Goal: Task Accomplishment & Management: Use online tool/utility

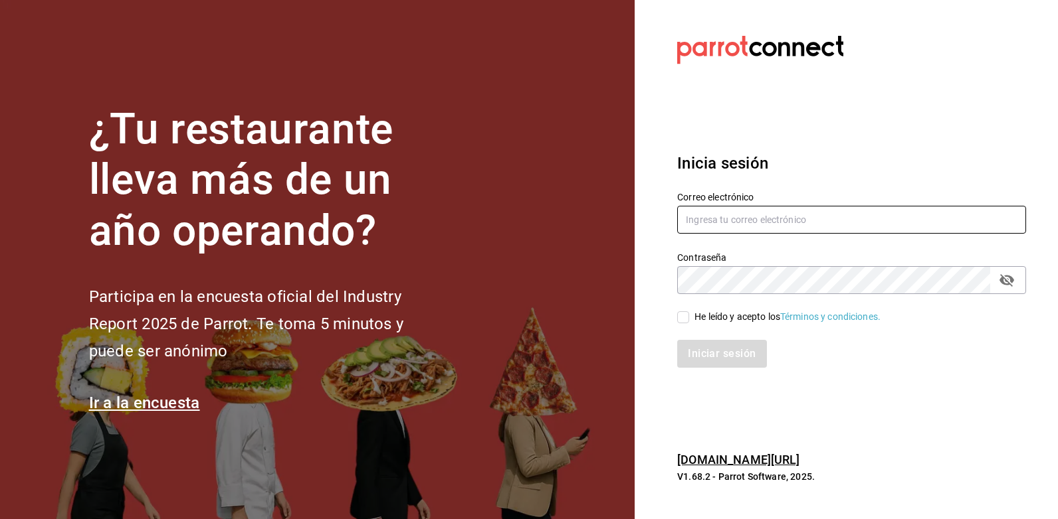
click at [699, 206] on input "text" at bounding box center [851, 220] width 349 height 28
type input "[EMAIL_ADDRESS][DOMAIN_NAME]"
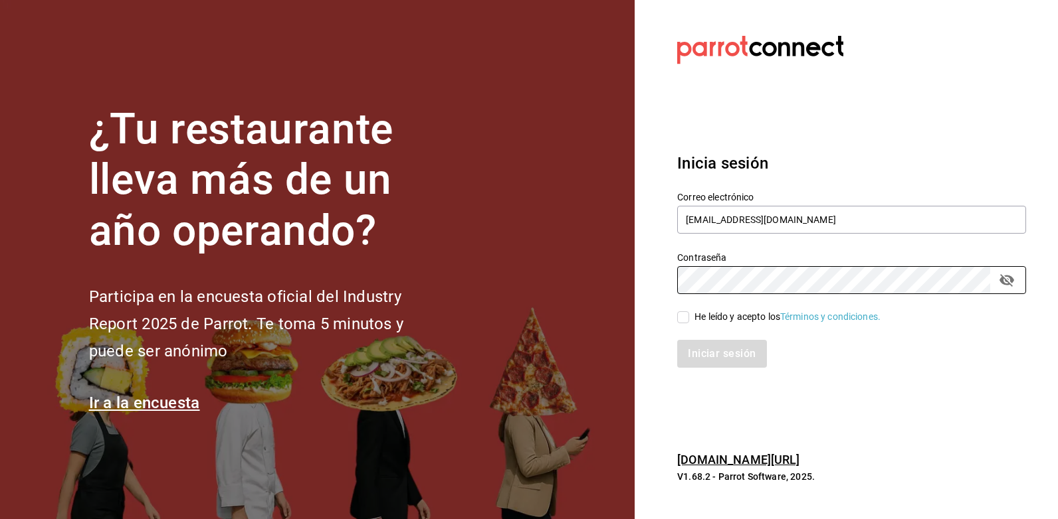
click at [700, 318] on div "He leído y acepto los Términos y condiciones." at bounding box center [787, 317] width 186 height 14
click at [689, 318] on input "He leído y acepto los Términos y condiciones." at bounding box center [683, 318] width 12 height 12
checkbox input "true"
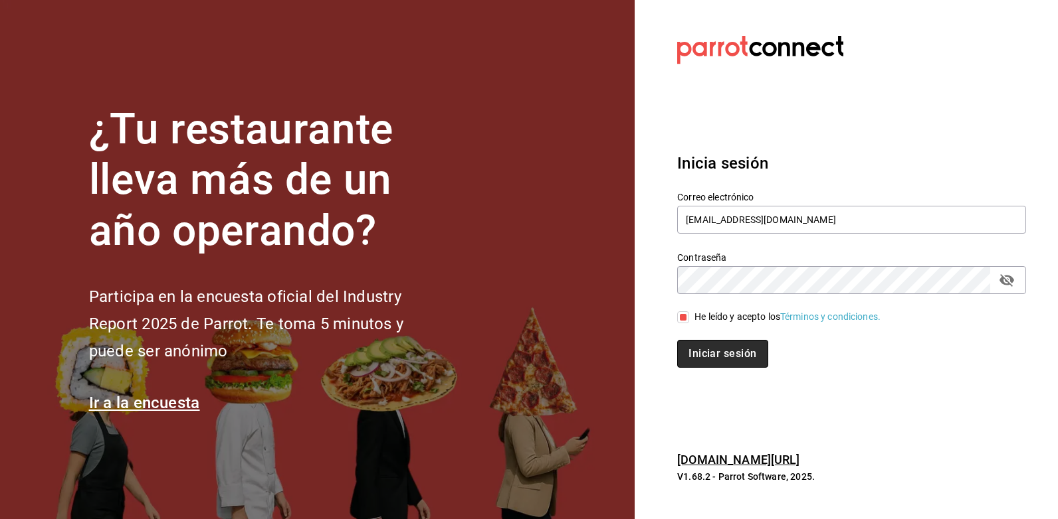
click at [721, 353] on button "Iniciar sesión" at bounding box center [722, 354] width 90 height 28
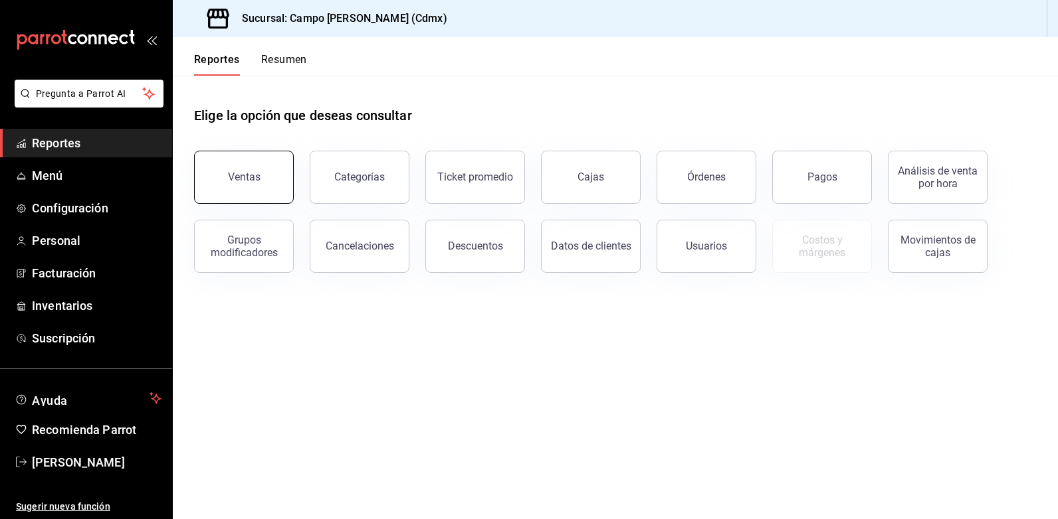
click at [230, 177] on div "Ventas" at bounding box center [244, 177] width 33 height 13
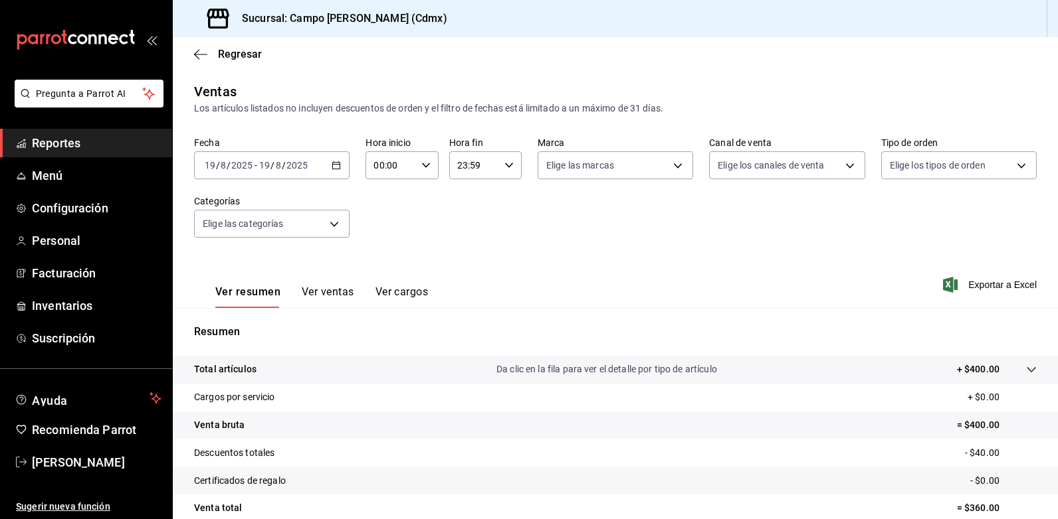
click at [334, 170] on div "2025-08-19 19 / 8 / 2025 - 2025-08-19 19 / 8 / 2025" at bounding box center [271, 165] width 155 height 28
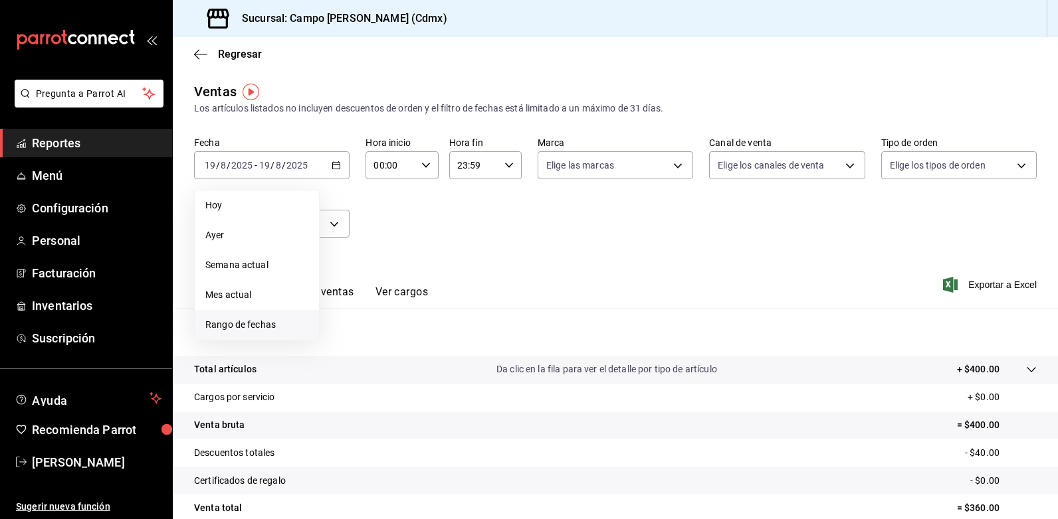
click at [258, 329] on span "Rango de fechas" at bounding box center [256, 325] width 103 height 14
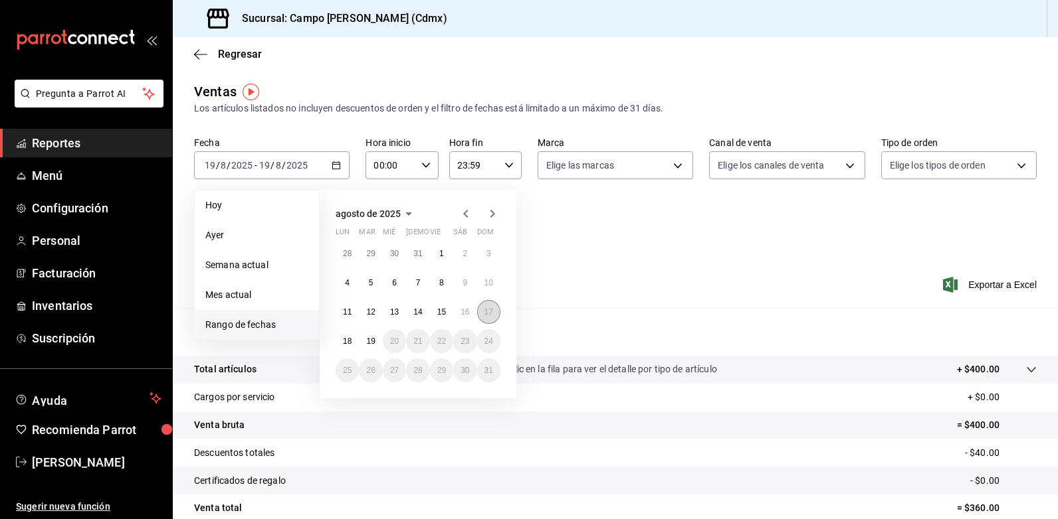
click at [486, 315] on abbr "17" at bounding box center [488, 312] width 9 height 9
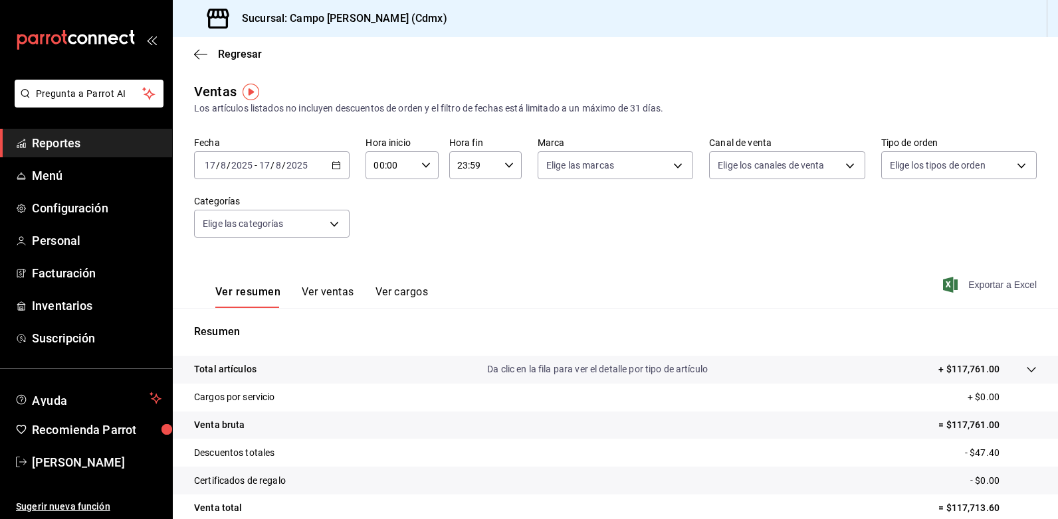
click at [980, 287] on span "Exportar a Excel" at bounding box center [990, 285] width 91 height 16
